Goal: Information Seeking & Learning: Check status

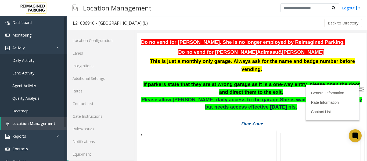
scroll to position [16, 0]
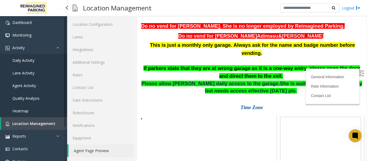
drag, startPoint x: 0, startPoint y: 0, endPoint x: 24, endPoint y: 126, distance: 128.3
click at [24, 126] on link "Location Management" at bounding box center [34, 123] width 66 height 13
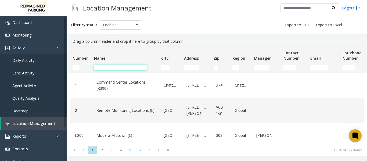
click at [106, 70] on input "Name Filter" at bounding box center [120, 67] width 53 height 5
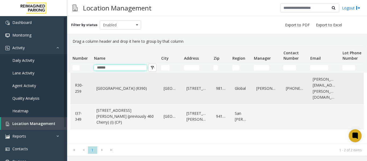
type input "******"
click at [88, 90] on link "R30-259" at bounding box center [81, 88] width 15 height 15
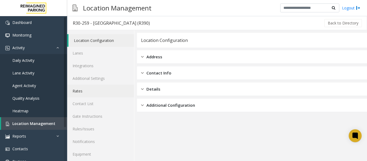
click at [88, 93] on link "Rates" at bounding box center [100, 91] width 67 height 13
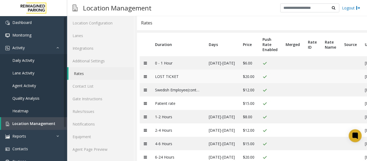
scroll to position [27, 0]
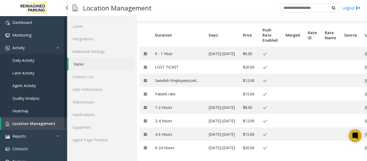
click at [22, 123] on span "Location Management" at bounding box center [33, 123] width 43 height 5
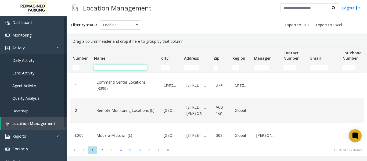
click at [119, 67] on input "Name Filter" at bounding box center [120, 67] width 53 height 5
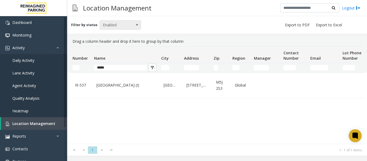
click at [123, 23] on span "Enabled" at bounding box center [116, 25] width 33 height 9
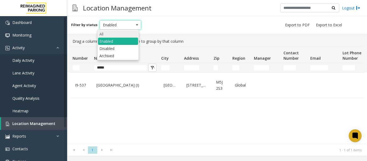
click at [117, 34] on li "All" at bounding box center [118, 33] width 40 height 7
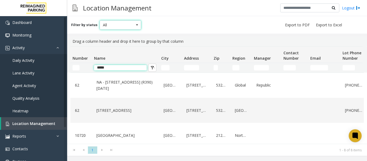
click at [114, 68] on input "*****" at bounding box center [120, 67] width 53 height 5
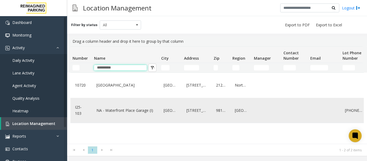
type input "**********"
click at [114, 111] on link "NA - Waterfront Place Garage (I)" at bounding box center [125, 110] width 61 height 9
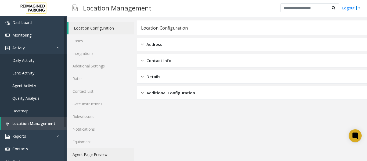
scroll to position [16, 0]
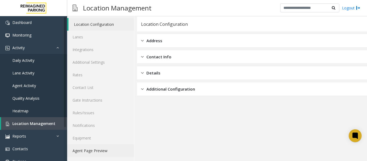
click at [84, 149] on link "Agent Page Preview" at bounding box center [100, 150] width 67 height 13
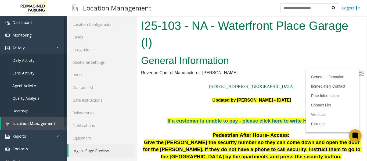
scroll to position [27, 0]
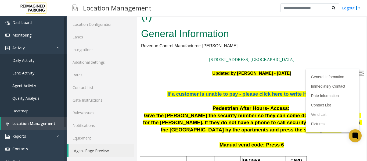
click at [269, 29] on h2 "General Information" at bounding box center [251, 34] width 221 height 14
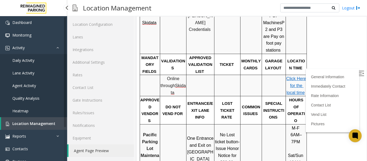
click at [24, 122] on span "Location Management" at bounding box center [33, 123] width 43 height 5
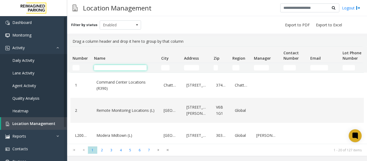
click at [112, 69] on input "Name Filter" at bounding box center [120, 67] width 53 height 5
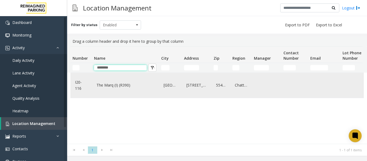
type input "********"
click at [92, 86] on td "The Marq (I) (R390)" at bounding box center [125, 85] width 67 height 25
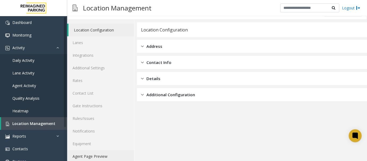
scroll to position [16, 0]
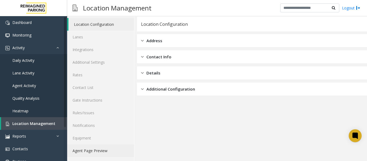
click at [97, 151] on link "Agent Page Preview" at bounding box center [100, 150] width 67 height 13
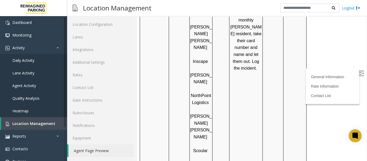
scroll to position [518, 0]
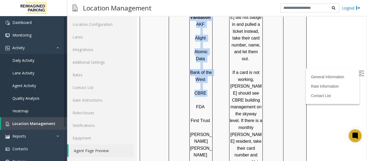
drag, startPoint x: 209, startPoint y: 66, endPoint x: 185, endPoint y: 66, distance: 23.9
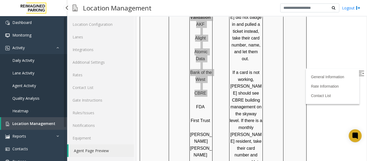
click at [43, 125] on span "Location Management" at bounding box center [33, 123] width 43 height 5
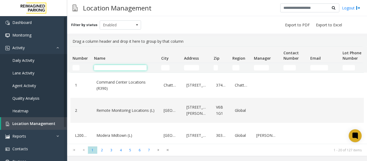
click at [119, 68] on input "Name Filter" at bounding box center [120, 67] width 53 height 5
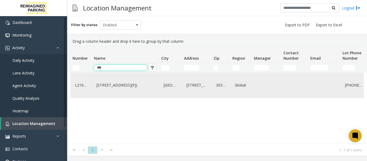
type input "***"
click at [124, 95] on div "730 Peachtree Street (L)(PJ)" at bounding box center [125, 85] width 61 height 21
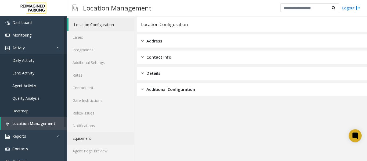
scroll to position [16, 0]
click at [89, 151] on link "Agent Page Preview" at bounding box center [100, 150] width 67 height 13
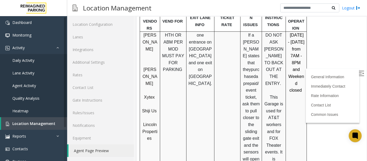
scroll to position [296, 0]
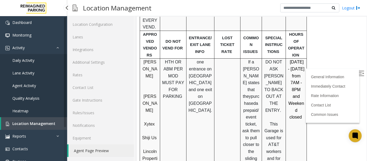
click at [37, 121] on span "Location Management" at bounding box center [33, 123] width 43 height 5
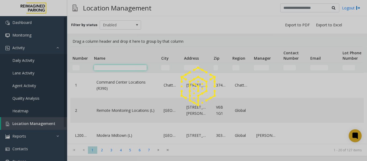
click at [131, 68] on input "Name Filter" at bounding box center [120, 67] width 53 height 5
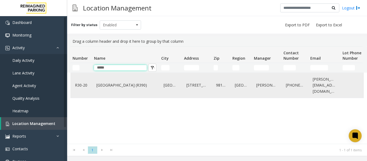
type input "*****"
click at [137, 83] on link "[GEOGRAPHIC_DATA] (R390)" at bounding box center [125, 85] width 61 height 9
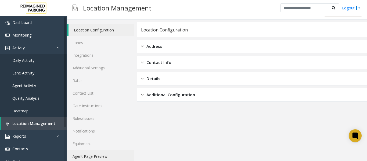
scroll to position [16, 0]
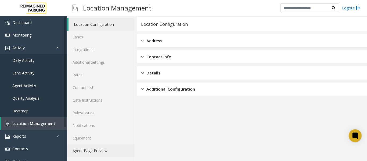
click at [87, 152] on link "Agent Page Preview" at bounding box center [100, 150] width 67 height 13
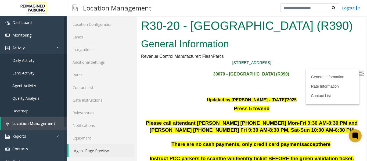
scroll to position [81, 0]
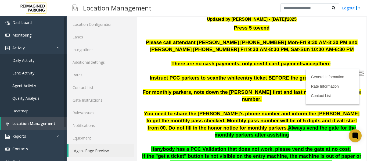
click at [353, 70] on p at bounding box center [251, 70] width 221 height 7
click at [359, 71] on img at bounding box center [361, 73] width 5 height 5
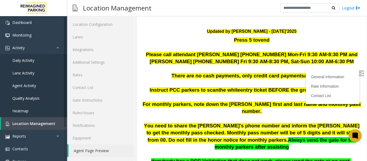
scroll to position [95, 0]
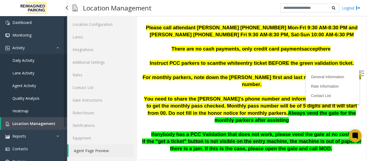
click at [36, 123] on span "Location Management" at bounding box center [33, 123] width 43 height 5
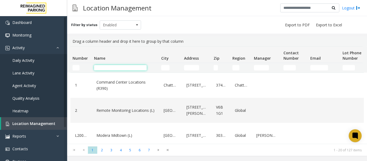
click at [107, 68] on input "Name Filter" at bounding box center [120, 67] width 53 height 5
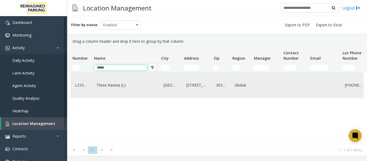
type input "*****"
click at [108, 86] on link "Three Ravinia (L)" at bounding box center [125, 85] width 61 height 9
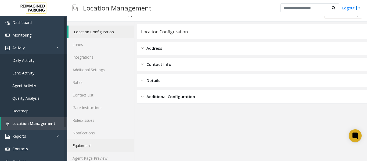
scroll to position [16, 0]
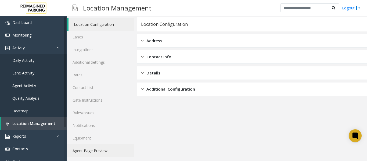
click at [87, 151] on link "Agent Page Preview" at bounding box center [100, 150] width 67 height 13
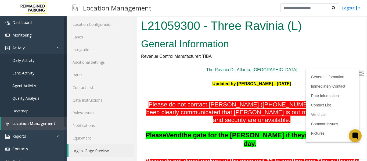
click at [359, 74] on img at bounding box center [361, 73] width 5 height 5
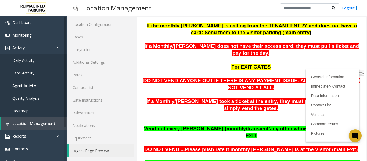
scroll to position [266, 0]
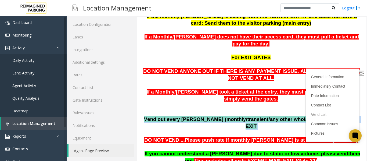
drag, startPoint x: 156, startPoint y: 113, endPoint x: 340, endPoint y: 112, distance: 184.4
click at [340, 116] on p "Vend out every parker (monthly/transient/any other who is calling from TENANT E…" at bounding box center [251, 123] width 221 height 14
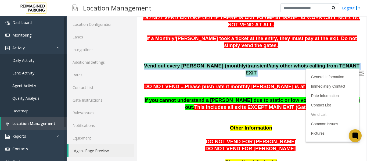
scroll to position [320, 0]
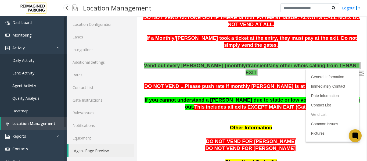
click at [31, 124] on span "Location Management" at bounding box center [33, 123] width 43 height 5
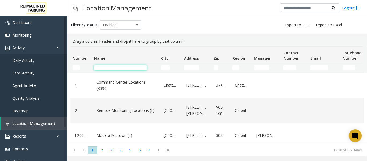
click at [114, 67] on input "Name Filter" at bounding box center [120, 67] width 53 height 5
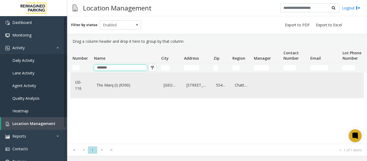
type input "*******"
click at [110, 87] on link "The Marq (I) (R390)" at bounding box center [125, 85] width 61 height 9
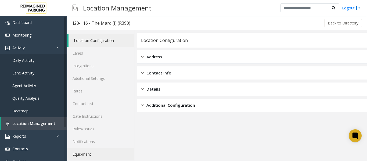
scroll to position [16, 0]
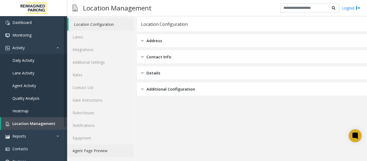
click at [92, 151] on link "Agent Page Preview" at bounding box center [100, 150] width 67 height 13
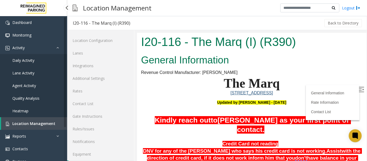
click at [39, 121] on span "Location Management" at bounding box center [33, 123] width 43 height 5
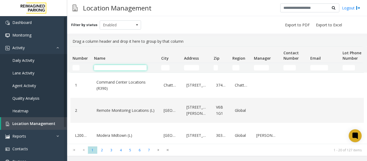
click at [102, 66] on input "Name Filter" at bounding box center [120, 67] width 53 height 5
click at [101, 66] on input "Name Filter" at bounding box center [120, 67] width 53 height 5
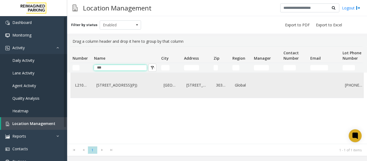
type input "***"
click at [110, 90] on link "730 Peachtree Street (L)(PJ)" at bounding box center [125, 85] width 61 height 9
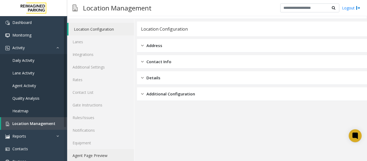
scroll to position [16, 0]
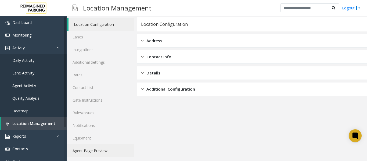
click at [108, 149] on link "Agent Page Preview" at bounding box center [100, 150] width 67 height 13
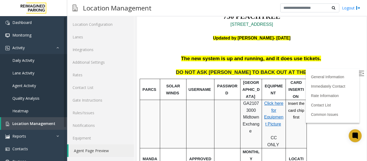
scroll to position [300, 0]
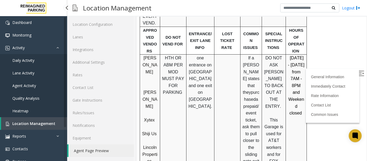
click at [34, 121] on link "Location Management" at bounding box center [34, 123] width 66 height 13
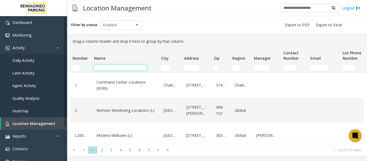
click at [121, 68] on input "Name Filter" at bounding box center [120, 67] width 53 height 5
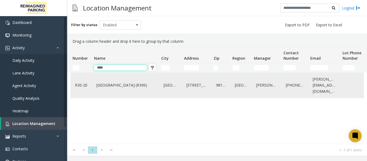
type input "****"
click at [114, 86] on link "[GEOGRAPHIC_DATA] (R390)" at bounding box center [125, 85] width 61 height 9
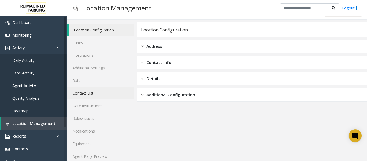
scroll to position [16, 0]
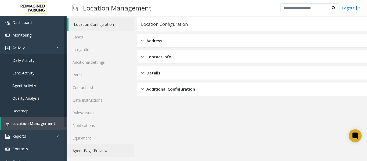
click at [94, 149] on link "Agent Page Preview" at bounding box center [100, 150] width 67 height 13
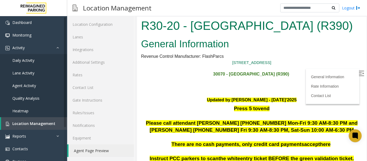
scroll to position [108, 0]
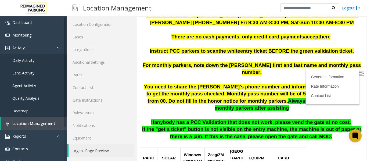
click at [358, 70] on label at bounding box center [362, 74] width 8 height 8
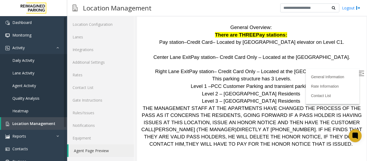
scroll to position [69, 0]
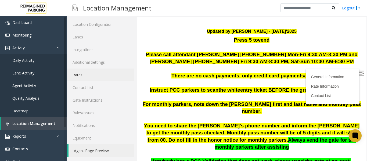
click at [70, 73] on link "Rates" at bounding box center [100, 75] width 67 height 13
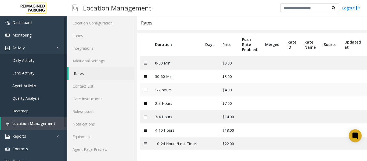
scroll to position [22, 0]
click at [101, 148] on link "Agent Page Preview" at bounding box center [100, 149] width 67 height 13
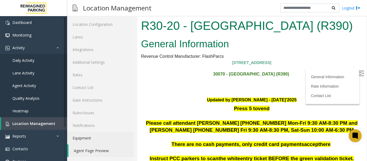
scroll to position [81, 0]
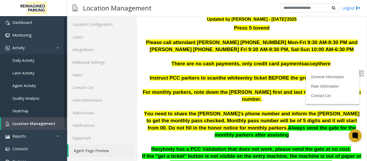
click at [359, 71] on img at bounding box center [361, 73] width 5 height 5
click at [24, 60] on span "Daily Activity" at bounding box center [23, 60] width 22 height 5
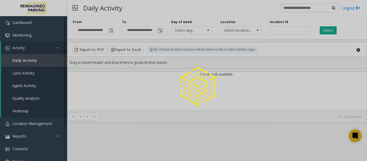
click at [292, 31] on div at bounding box center [183, 80] width 367 height 161
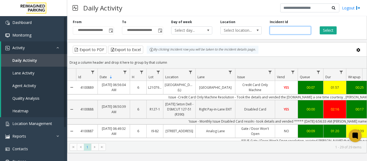
click at [292, 31] on input "number" at bounding box center [290, 30] width 41 height 8
paste input "*******"
type input "*******"
click at [323, 32] on button "Select" at bounding box center [328, 30] width 17 height 8
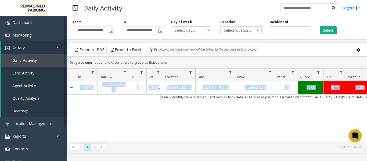
drag, startPoint x: 157, startPoint y: 98, endPoint x: 318, endPoint y: 101, distance: 161.8
click at [318, 101] on div "4100132 Oct 14, 2025 08:46:36 AM 8 L21059300 Three Ravinia (L) East Entry - Gat…" at bounding box center [216, 114] width 299 height 67
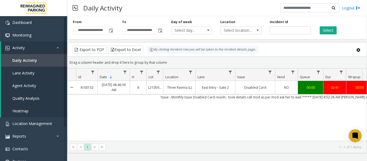
click at [162, 117] on div "4100132 Oct 14, 2025 08:46:36 AM 8 L21059300 Three Ravinia (L) East Entry - Gat…" at bounding box center [216, 114] width 299 height 67
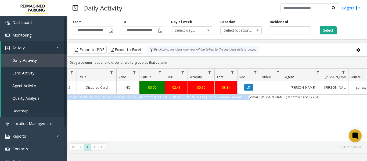
scroll to position [0, 198]
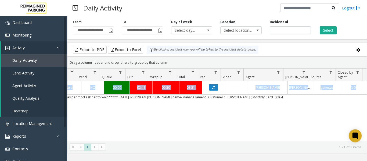
drag, startPoint x: 151, startPoint y: 97, endPoint x: 368, endPoint y: 95, distance: 217.7
click at [367, 95] on html "**********" at bounding box center [183, 80] width 367 height 161
click at [41, 123] on span "Location Management" at bounding box center [32, 123] width 40 height 5
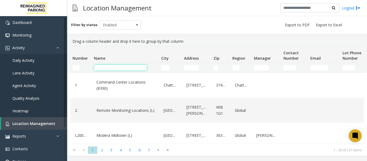
click at [113, 68] on input "Name Filter" at bounding box center [120, 67] width 53 height 5
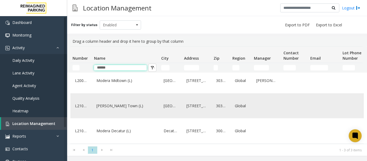
scroll to position [15, 0]
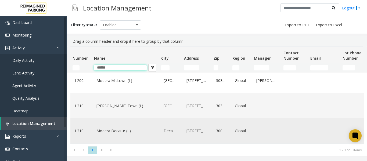
type input "******"
click at [112, 127] on link "Modera Decatur (L)" at bounding box center [125, 131] width 61 height 9
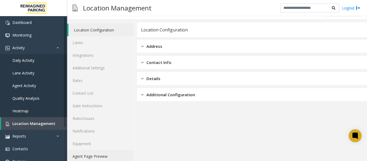
scroll to position [16, 0]
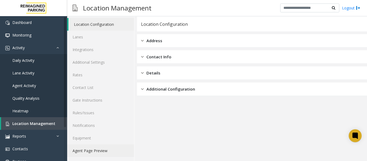
click at [92, 151] on link "Agent Page Preview" at bounding box center [100, 150] width 67 height 13
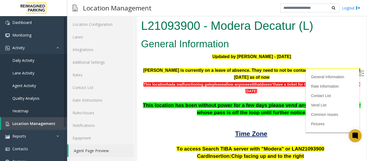
click at [359, 76] on img at bounding box center [361, 73] width 5 height 5
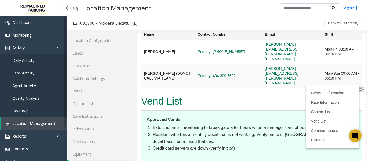
click at [36, 122] on span "Location Management" at bounding box center [33, 123] width 43 height 5
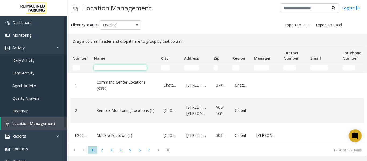
click at [102, 67] on input "Name Filter" at bounding box center [120, 67] width 53 height 5
click at [23, 62] on span "Daily Activity" at bounding box center [23, 60] width 22 height 5
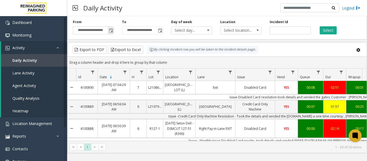
click at [112, 32] on span "Toggle popup" at bounding box center [111, 30] width 4 height 4
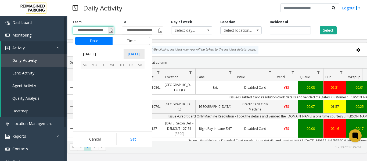
scroll to position [96528, 0]
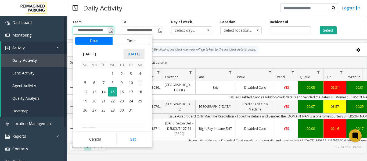
click at [112, 32] on span "Toggle popup" at bounding box center [111, 30] width 4 height 4
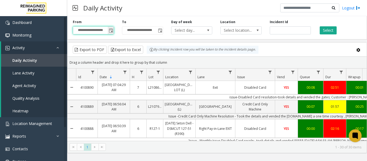
click at [111, 28] on span "Toggle popup" at bounding box center [111, 30] width 6 height 9
click at [111, 28] on span "Toggle popup" at bounding box center [111, 30] width 4 height 4
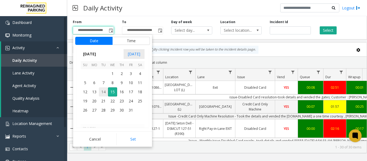
click at [103, 91] on span "14" at bounding box center [103, 91] width 9 height 9
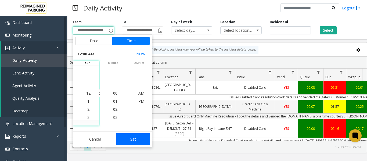
click at [121, 135] on button "Set" at bounding box center [133, 139] width 34 height 12
type input "**********"
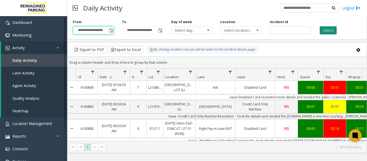
click at [330, 30] on button "Select" at bounding box center [328, 30] width 17 height 8
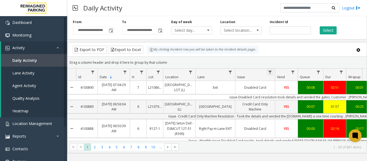
click at [270, 72] on span "Data table" at bounding box center [270, 72] width 4 height 4
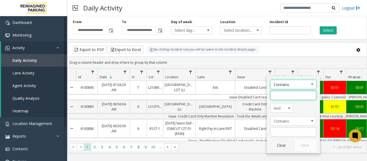
click at [281, 96] on input "Issue Filter" at bounding box center [294, 95] width 46 height 9
type input "********"
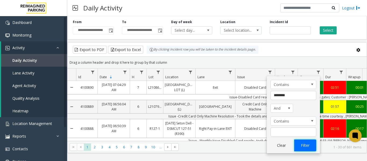
click at [314, 145] on button "Filter" at bounding box center [305, 145] width 22 height 12
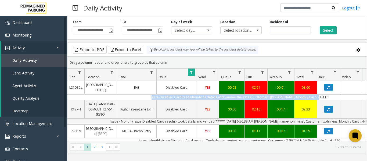
scroll to position [0, 120]
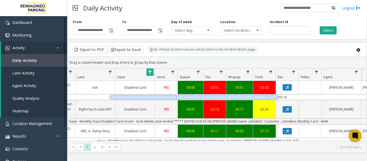
drag, startPoint x: 226, startPoint y: 101, endPoint x: 363, endPoint y: 101, distance: 136.8
click at [363, 101] on div "4100890 Oct 15, 2025 07:04:29 AM 7 L21086905 HARRIS COUNTY BAKER STREET LOT (L)…" at bounding box center [216, 114] width 299 height 67
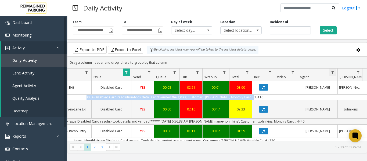
click at [334, 72] on span "Data table" at bounding box center [333, 72] width 4 height 4
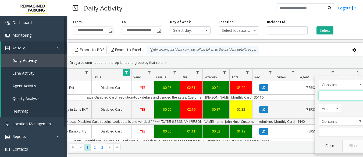
click at [336, 99] on input "Agent Filter" at bounding box center [341, 95] width 46 height 9
type input "*****"
click at [358, 144] on button "Filter" at bounding box center [353, 145] width 22 height 12
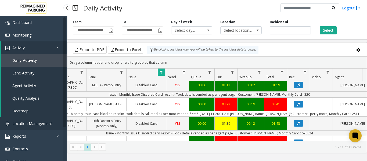
scroll to position [0, 41]
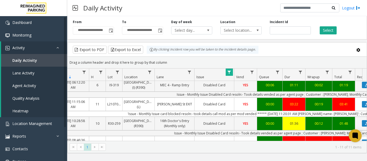
drag, startPoint x: 338, startPoint y: 118, endPoint x: 96, endPoint y: 118, distance: 241.6
click at [96, 117] on td "'Issue - Monthly Issue card blocked resoln:- took details call mod as per mod v…" at bounding box center [277, 114] width 485 height 6
click at [26, 123] on span "Location Management" at bounding box center [32, 123] width 40 height 5
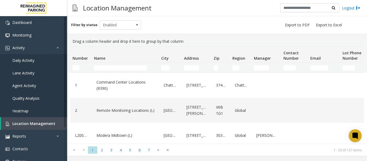
click at [107, 64] on td "Name Filter" at bounding box center [125, 68] width 67 height 10
click at [105, 67] on input "Name Filter" at bounding box center [120, 67] width 53 height 5
click at [108, 65] on td "Name Filter" at bounding box center [125, 68] width 67 height 10
click at [106, 68] on input "Name Filter" at bounding box center [120, 67] width 53 height 5
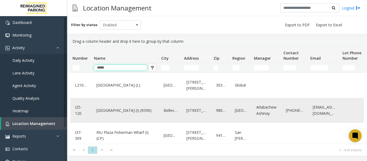
type input "*****"
click at [119, 112] on link "Plaza East Garage (I) (R390)" at bounding box center [125, 110] width 61 height 9
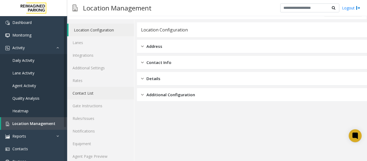
scroll to position [16, 0]
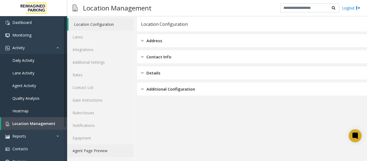
click at [108, 155] on link "Agent Page Preview" at bounding box center [100, 150] width 67 height 13
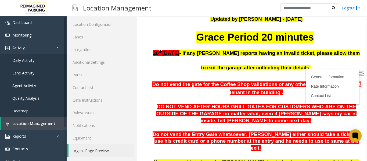
scroll to position [27, 0]
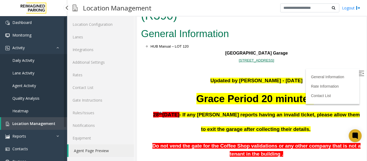
click at [39, 124] on span "Location Management" at bounding box center [33, 123] width 43 height 5
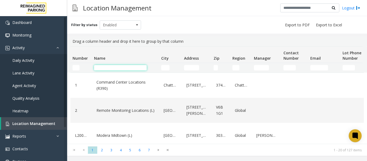
click at [99, 67] on input "Name Filter" at bounding box center [120, 67] width 53 height 5
click at [112, 69] on input "Name Filter" at bounding box center [120, 67] width 53 height 5
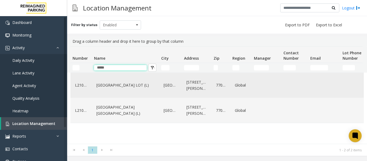
type input "*****"
click at [133, 85] on link "[GEOGRAPHIC_DATA] LOT (L)" at bounding box center [125, 85] width 61 height 9
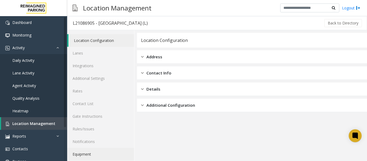
scroll to position [16, 0]
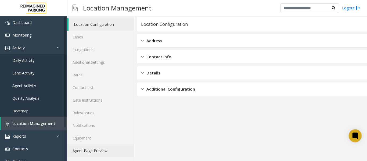
click at [86, 153] on link "Agent Page Preview" at bounding box center [100, 150] width 67 height 13
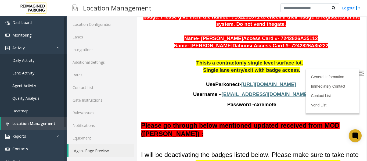
scroll to position [376, 0]
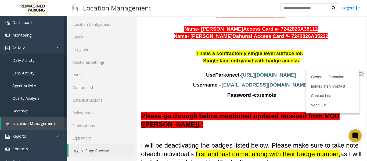
click at [353, 71] on p "Use Parkonect - https://secure.parkonect.com/Admin/Dashboard.aspx" at bounding box center [251, 74] width 221 height 7
click at [358, 70] on label at bounding box center [362, 74] width 8 height 8
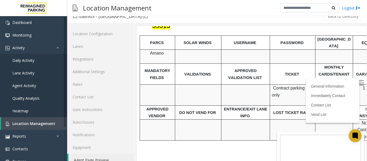
scroll to position [0, 0]
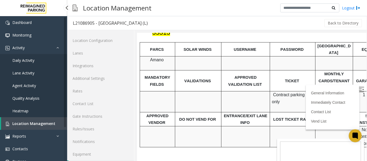
click at [40, 122] on span "Location Management" at bounding box center [33, 123] width 43 height 5
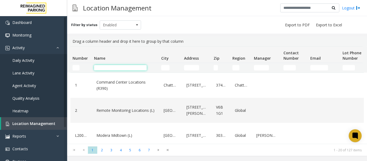
click at [111, 67] on input "Name Filter" at bounding box center [120, 67] width 53 height 5
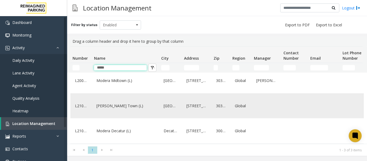
scroll to position [15, 0]
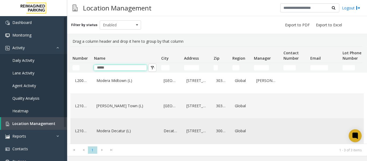
type input "*****"
click at [123, 127] on link "Modera Decatur (L)" at bounding box center [125, 131] width 61 height 9
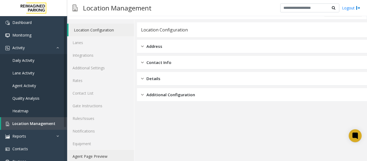
scroll to position [16, 0]
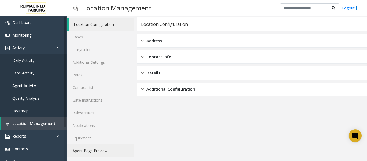
click at [95, 152] on link "Agent Page Preview" at bounding box center [100, 150] width 67 height 13
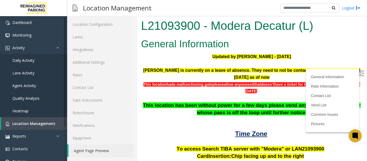
click at [358, 70] on label at bounding box center [362, 74] width 8 height 8
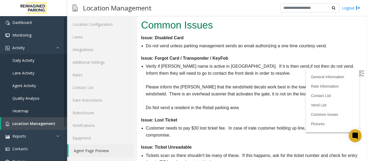
scroll to position [99, 0]
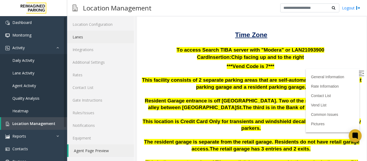
click at [88, 35] on link "Lanes" at bounding box center [100, 37] width 67 height 13
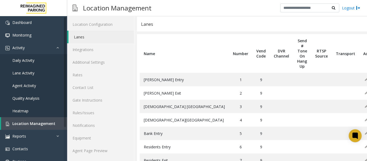
scroll to position [17, 0]
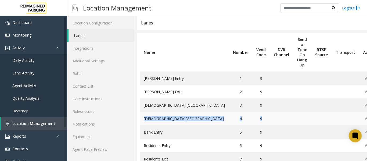
drag, startPoint x: 141, startPoint y: 101, endPoint x: 219, endPoint y: 101, distance: 77.9
click at [219, 112] on tr "Church St Exit 4 9" at bounding box center [261, 118] width 242 height 13
click at [93, 148] on link "Agent Page Preview" at bounding box center [100, 149] width 67 height 13
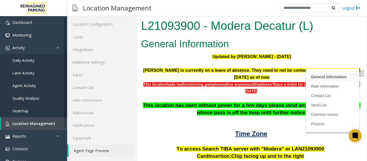
scroll to position [99, 0]
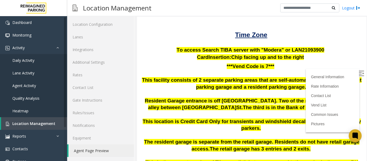
click at [359, 73] on img at bounding box center [361, 73] width 5 height 5
click at [84, 74] on link "Rates" at bounding box center [100, 75] width 67 height 13
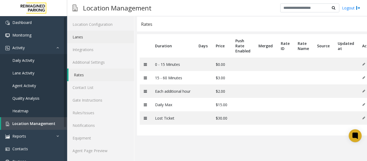
click at [85, 39] on link "Lanes" at bounding box center [100, 37] width 67 height 13
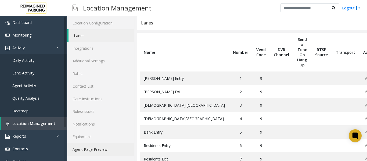
click at [86, 148] on link "Agent Page Preview" at bounding box center [100, 149] width 67 height 13
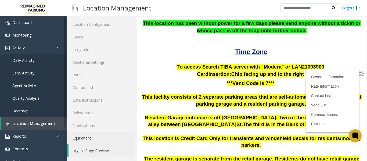
scroll to position [27, 0]
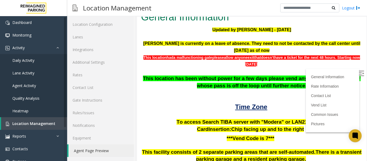
click at [358, 73] on label at bounding box center [362, 74] width 8 height 8
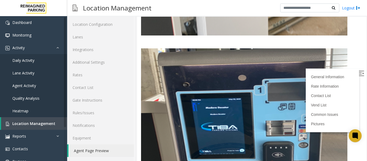
scroll to position [1462, 0]
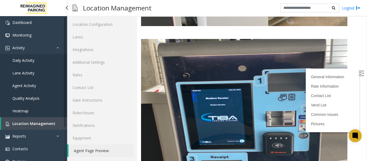
click at [24, 59] on span "Daily Activity" at bounding box center [23, 60] width 22 height 5
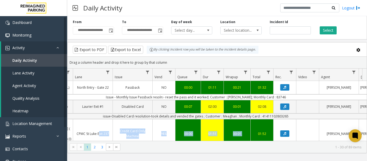
scroll to position [0, 176]
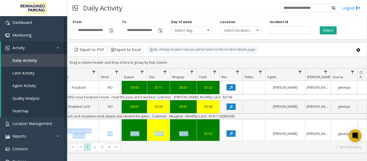
drag, startPoint x: 221, startPoint y: 119, endPoint x: 368, endPoint y: 117, distance: 146.8
click at [367, 117] on html "**********" at bounding box center [183, 80] width 367 height 161
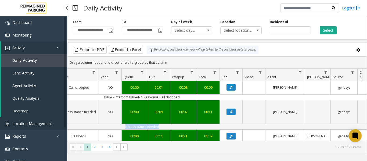
click at [40, 121] on span "Location Management" at bounding box center [32, 123] width 40 height 5
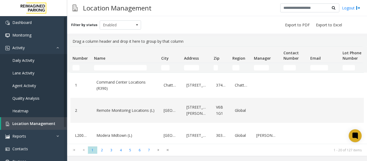
click at [131, 64] on td "Name Filter" at bounding box center [125, 68] width 67 height 10
click at [131, 67] on input "Name Filter" at bounding box center [120, 67] width 53 height 5
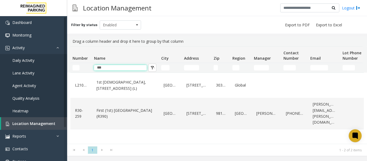
type input "***"
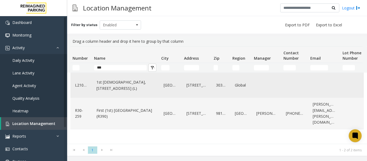
click at [124, 88] on link "1st [DEMOGRAPHIC_DATA], [STREET_ADDRESS] (L)" at bounding box center [125, 85] width 61 height 15
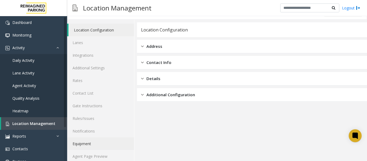
scroll to position [16, 0]
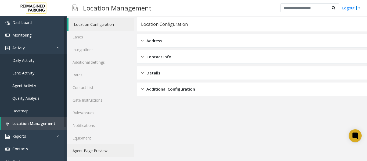
click at [94, 151] on link "Agent Page Preview" at bounding box center [100, 150] width 67 height 13
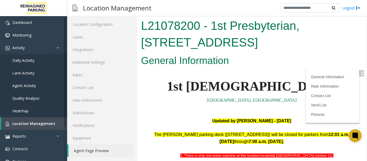
click at [359, 74] on img at bounding box center [361, 73] width 5 height 5
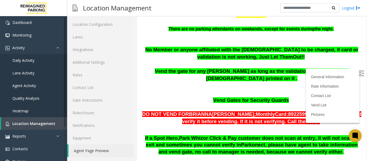
scroll to position [349, 0]
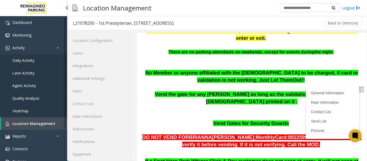
scroll to position [16, 0]
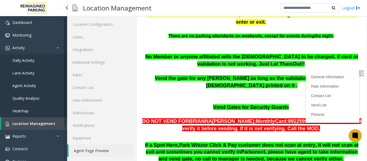
click at [25, 62] on span "Daily Activity" at bounding box center [23, 60] width 22 height 5
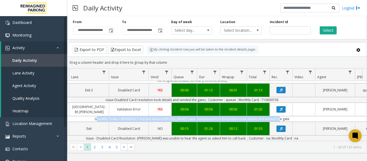
scroll to position [0, 176]
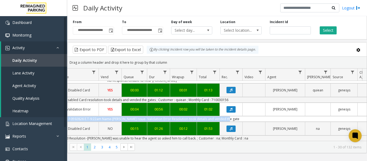
drag, startPoint x: 221, startPoint y: 112, endPoint x: 365, endPoint y: 116, distance: 144.4
click at [365, 116] on div "4100993 Oct 15, 2025 11:02:44 AM 11 I20-177 Abbott Hospital (Main Hospital) (I)…" at bounding box center [216, 114] width 299 height 67
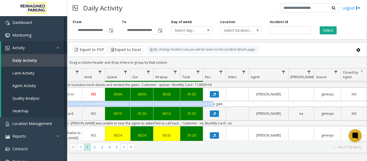
scroll to position [54, 193]
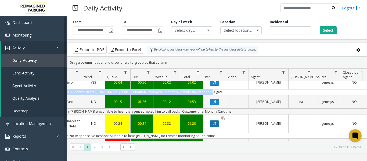
click at [212, 120] on button "Data table" at bounding box center [214, 123] width 9 height 6
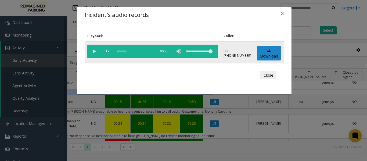
click at [98, 52] on vg-play-pause at bounding box center [93, 51] width 13 height 13
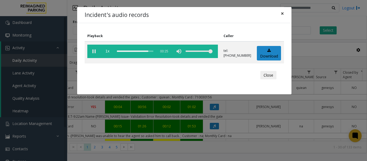
click at [282, 14] on span "×" at bounding box center [282, 14] width 3 height 8
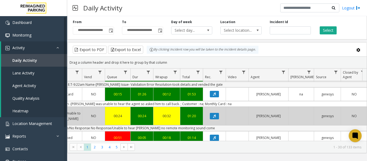
scroll to position [111, 193]
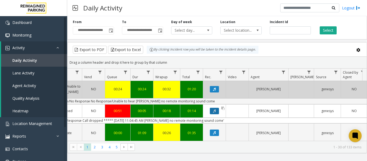
click at [213, 109] on icon "Data table" at bounding box center [214, 110] width 3 height 3
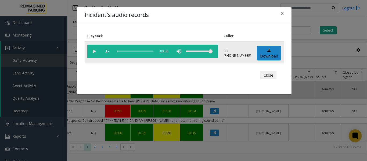
click at [92, 51] on vg-play-pause at bounding box center [93, 51] width 13 height 13
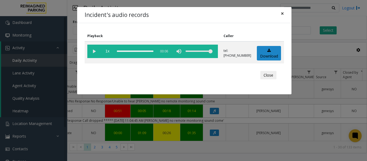
click at [282, 14] on span "×" at bounding box center [282, 14] width 3 height 8
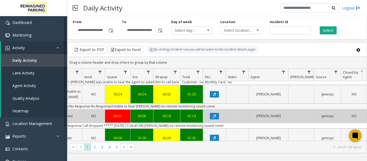
scroll to position [133, 193]
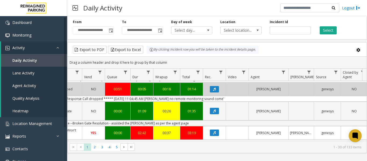
click at [275, 96] on td "'Issue - Intercom Issue/No Response Call dropped ***** 10/15/2025 11:04:45 AM L…" at bounding box center [125, 99] width 485 height 6
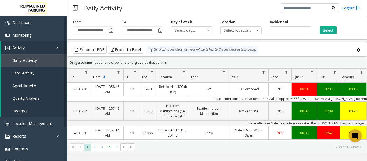
scroll to position [0, 0]
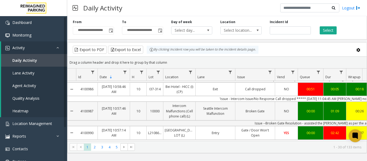
drag, startPoint x: 271, startPoint y: 91, endPoint x: 69, endPoint y: 99, distance: 201.7
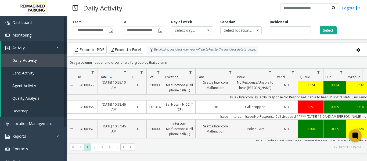
scroll to position [106, 0]
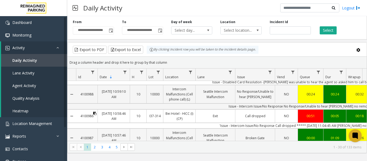
click at [95, 112] on icon "Data table" at bounding box center [94, 113] width 3 height 3
copy td "Data table"
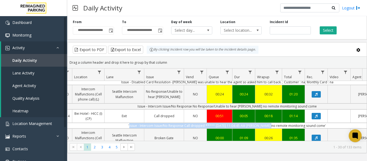
scroll to position [0, 158]
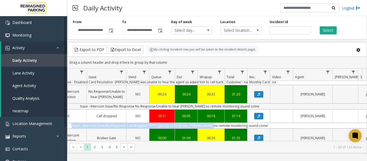
drag, startPoint x: 214, startPoint y: 120, endPoint x: 364, endPoint y: 122, distance: 150.0
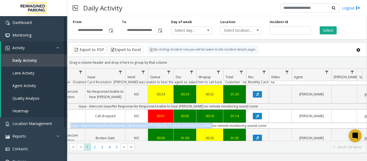
click at [364, 122] on div "4100995 Oct 15, 2025 11:04:22 AM 11 10000 Intercom Malfunctions (Cell phone cal…" at bounding box center [216, 112] width 299 height 67
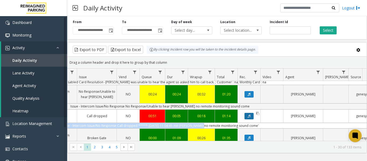
click at [250, 114] on icon "Data table" at bounding box center [249, 115] width 3 height 3
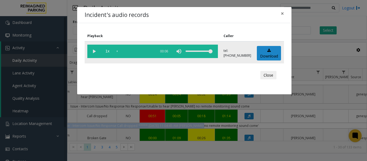
click at [93, 53] on vg-play-pause at bounding box center [93, 51] width 13 height 13
click at [280, 13] on button "×" at bounding box center [282, 13] width 11 height 13
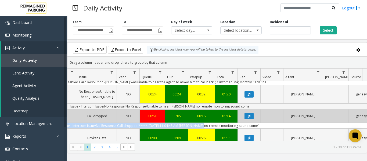
click at [270, 123] on td "'Issue - Intercom Issue/No Response Call dropped ***** 10/15/2025 11:04:45 AM L…" at bounding box center [160, 126] width 485 height 6
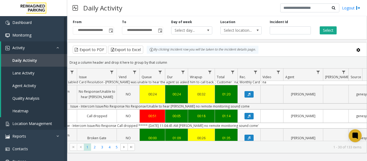
scroll to position [0, 0]
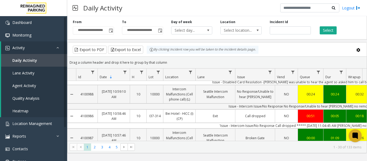
drag, startPoint x: 270, startPoint y: 120, endPoint x: 71, endPoint y: 119, distance: 199.4
click at [71, 123] on tr "'Issue - Intercom Issue/No Response Call dropped ***** 10/15/2025 11:04:45 AM L…" at bounding box center [313, 126] width 493 height 6
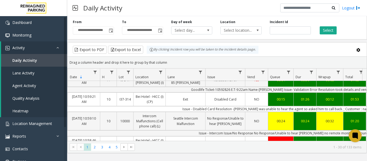
scroll to position [0, 109]
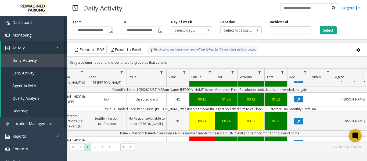
drag, startPoint x: 230, startPoint y: 126, endPoint x: 369, endPoint y: 125, distance: 138.7
click at [367, 125] on html "**********" at bounding box center [183, 80] width 367 height 161
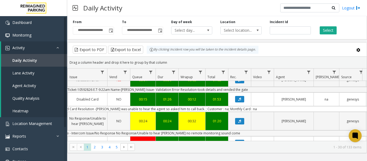
click at [250, 130] on td "Issue - Intercom Issue/No Response No Response/Unable to hear [PERSON_NAME] no …" at bounding box center [150, 133] width 485 height 6
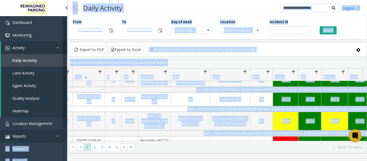
scroll to position [0, 0]
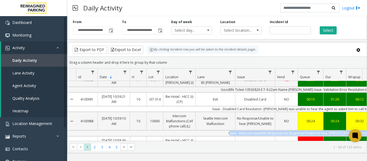
drag, startPoint x: 250, startPoint y: 127, endPoint x: 83, endPoint y: 129, distance: 168.0
click at [83, 130] on td "Issue - Intercom Issue/No Response No Response/Unable to hear [PERSON_NAME] no …" at bounding box center [318, 133] width 485 height 6
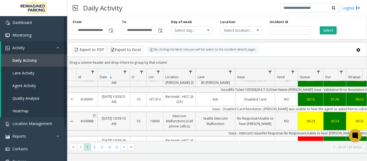
click at [97, 112] on div "4100988" at bounding box center [87, 121] width 22 height 18
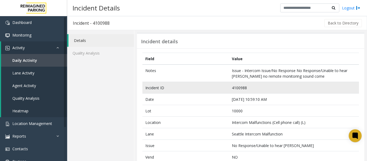
click at [242, 88] on td "4100988" at bounding box center [294, 88] width 130 height 12
copy td "4100988"
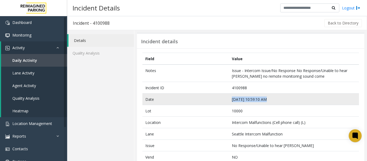
drag, startPoint x: 275, startPoint y: 97, endPoint x: 216, endPoint y: 99, distance: 59.4
click at [216, 99] on tr "Date Oct 15 10:59:10 AM" at bounding box center [250, 100] width 217 height 12
copy tr "[DATE] 10:59:10 AM"
